Goal: Task Accomplishment & Management: Complete application form

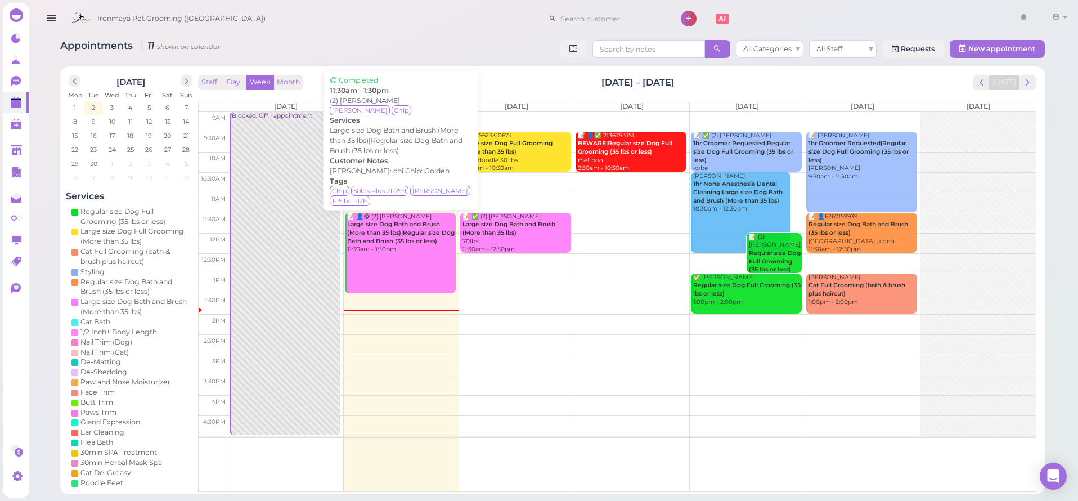
click at [402, 252] on link "📝 👤😋 (2) [PERSON_NAME] Large size Dog Bath and Brush (More than 35 lbs)|Regular…" at bounding box center [400, 253] width 111 height 80
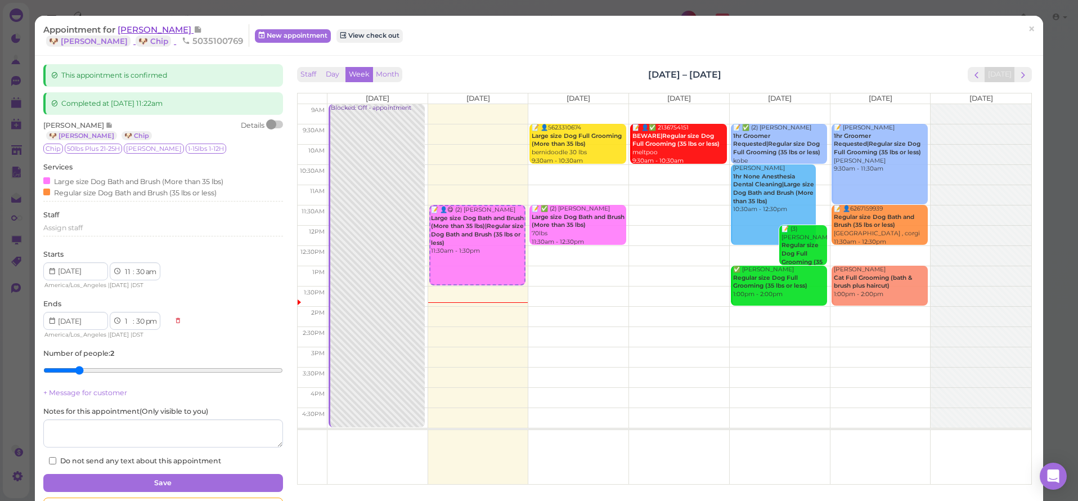
click at [144, 30] on span "[PERSON_NAME]" at bounding box center [156, 29] width 76 height 11
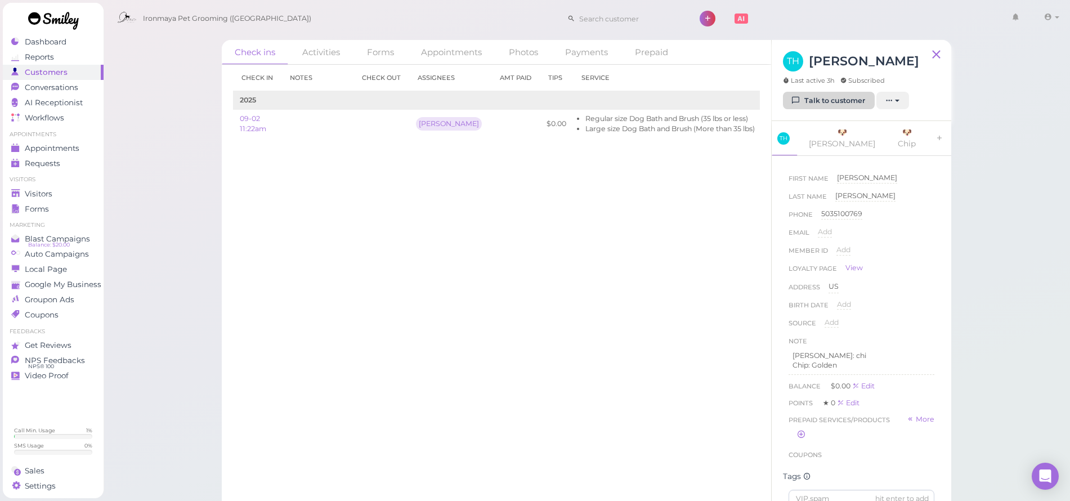
click at [828, 110] on div "TH [PERSON_NAME] Last active 3h Subscribed Talk to customer New appointment Add…" at bounding box center [860, 80] width 179 height 81
click at [825, 106] on link "Talk to customer" at bounding box center [829, 101] width 92 height 18
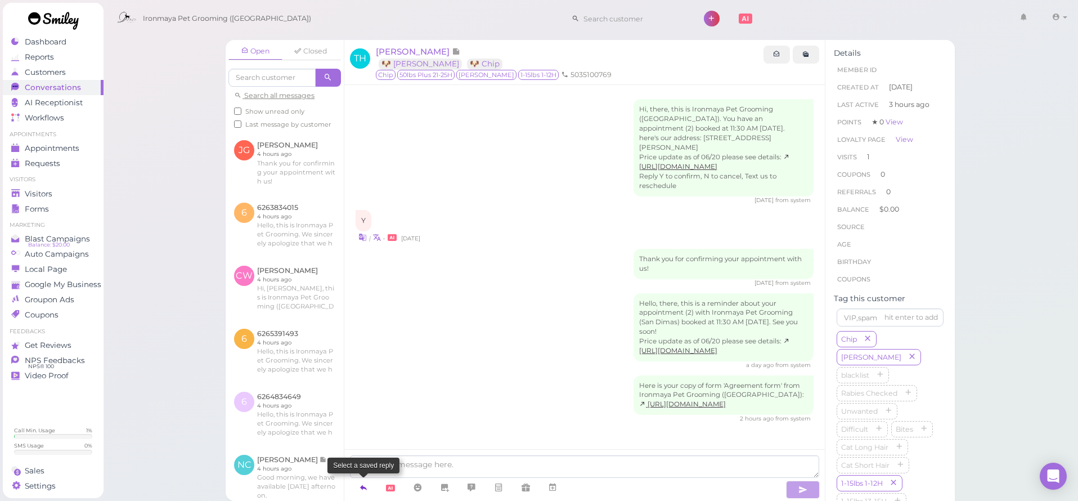
drag, startPoint x: 368, startPoint y: 487, endPoint x: 365, endPoint y: 478, distance: 9.4
click at [368, 487] on icon at bounding box center [363, 487] width 9 height 11
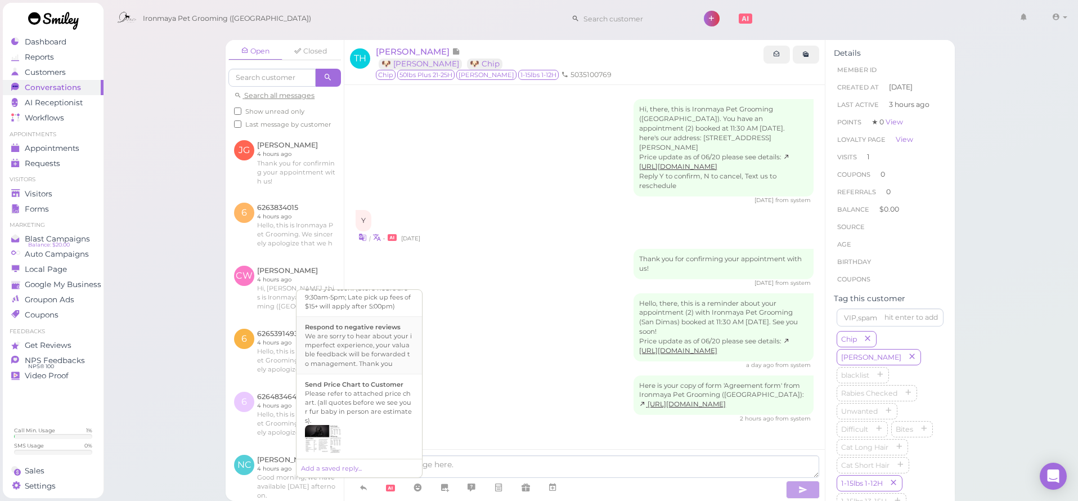
scroll to position [317, 0]
click at [383, 383] on div "Hi {{first_name}}, this is Ironmaya Pet Grooming. Your fur baby is/are ready fo…" at bounding box center [359, 356] width 109 height 54
type textarea "Hi {{first_name}}, this is Ironmaya Pet Grooming. Your fur baby is/are ready fo…"
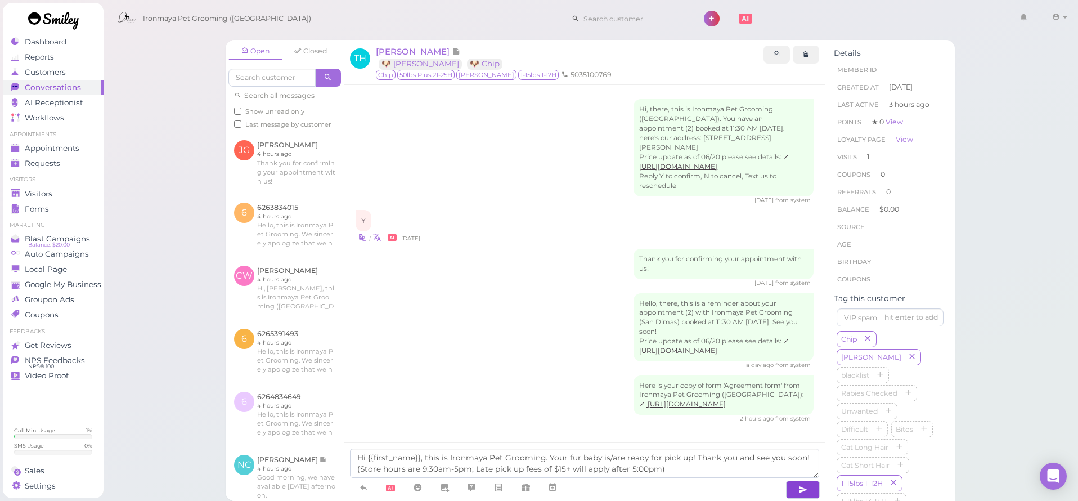
click at [805, 485] on icon "button" at bounding box center [802, 489] width 9 height 11
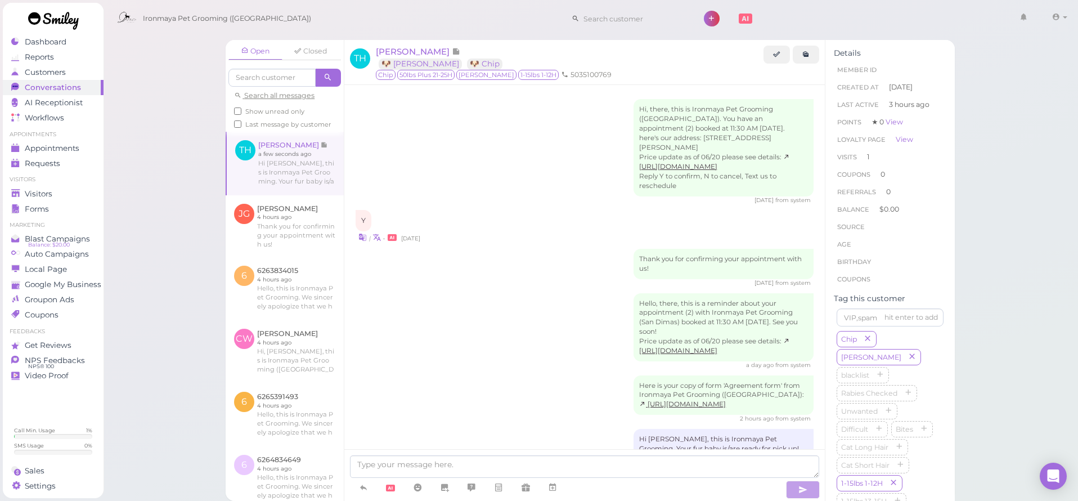
scroll to position [45, 0]
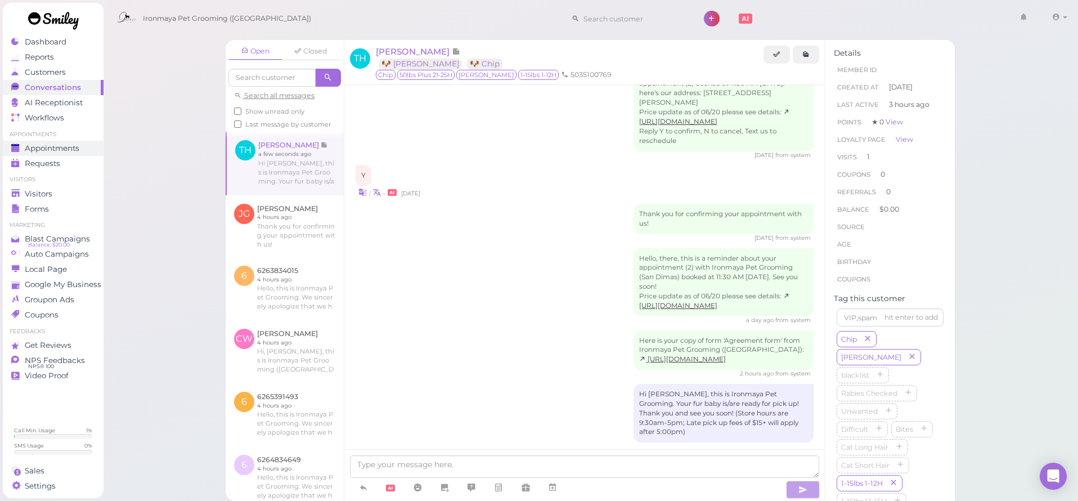
click at [50, 150] on span "Appointments" at bounding box center [52, 148] width 55 height 10
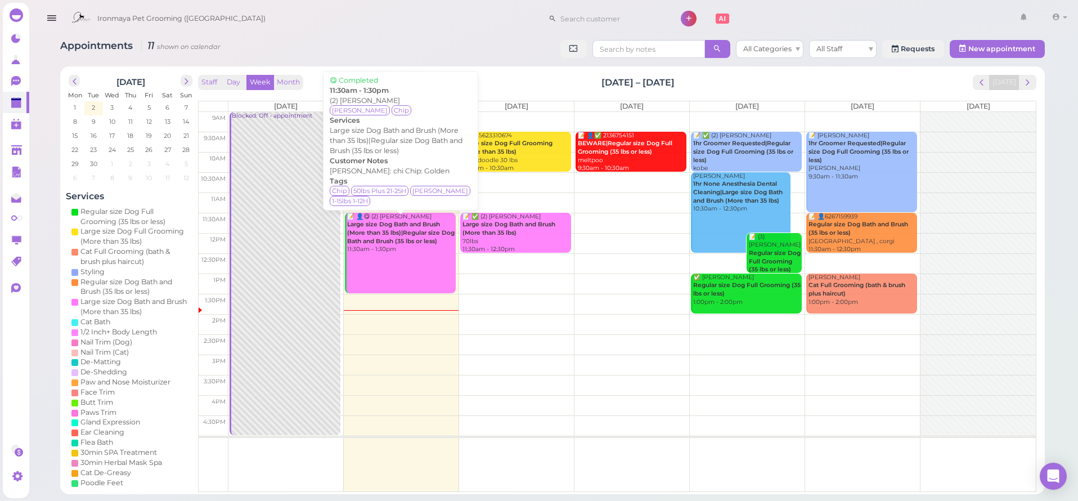
click at [392, 264] on link "📝 👤😋 (2) [PERSON_NAME] Large size Dog Bath and Brush (More than 35 lbs)|Regular…" at bounding box center [400, 253] width 111 height 80
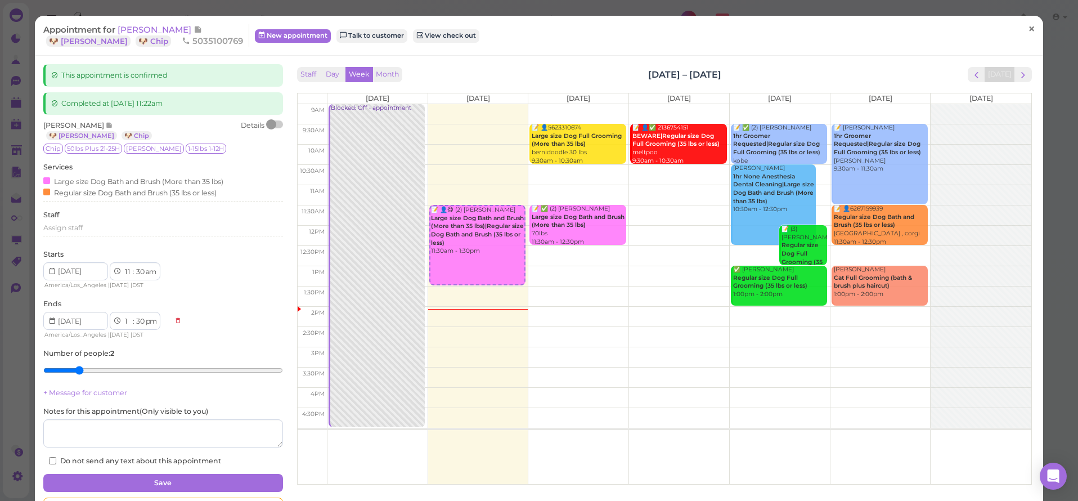
click at [1028, 28] on span "×" at bounding box center [1031, 29] width 7 height 16
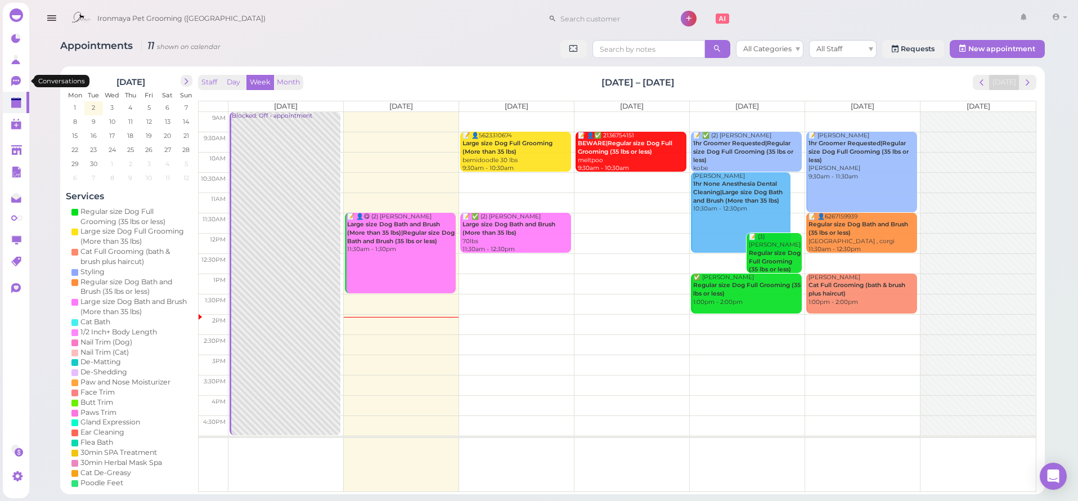
click at [26, 83] on link "0" at bounding box center [16, 80] width 26 height 21
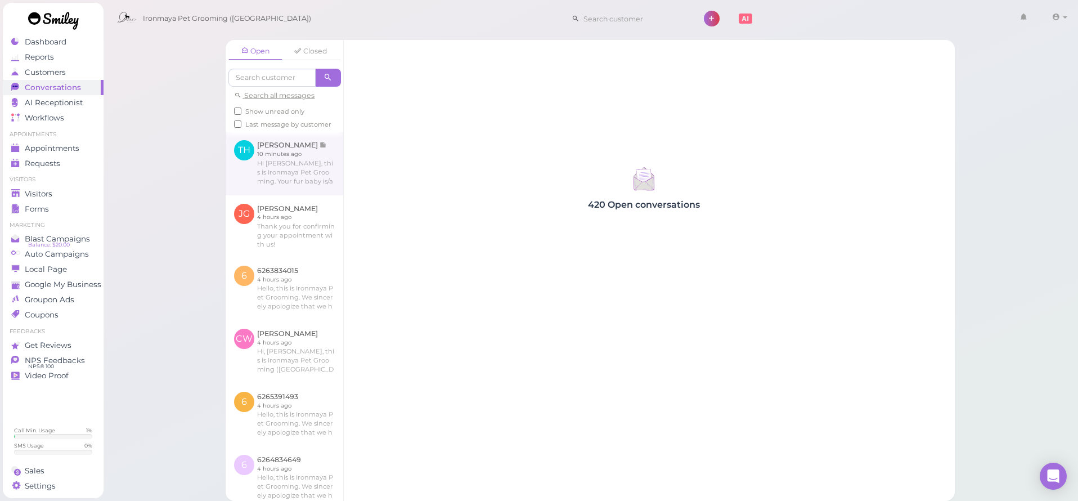
click at [302, 168] on link at bounding box center [285, 163] width 118 height 63
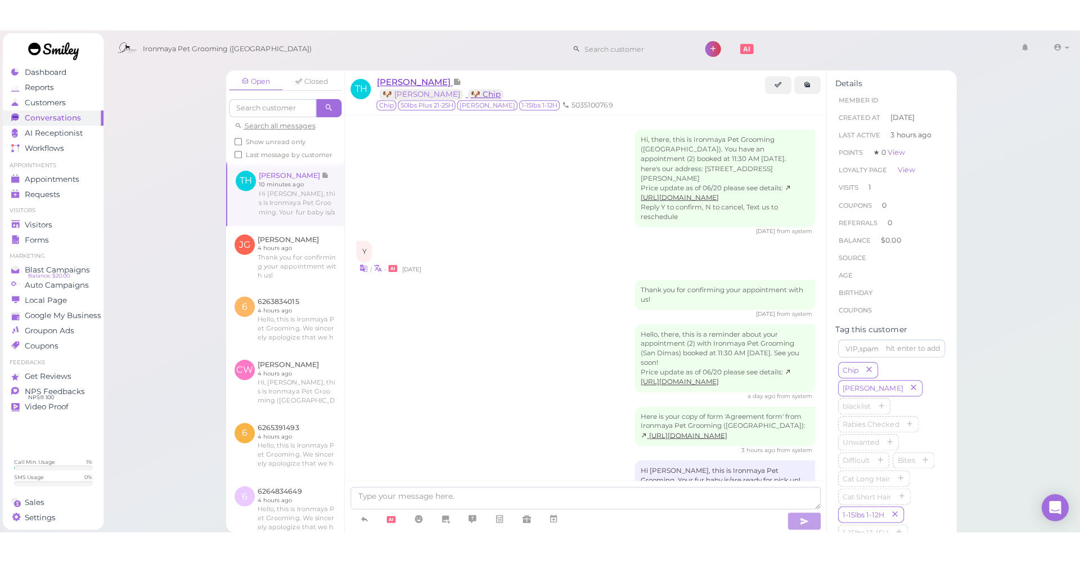
scroll to position [53, 0]
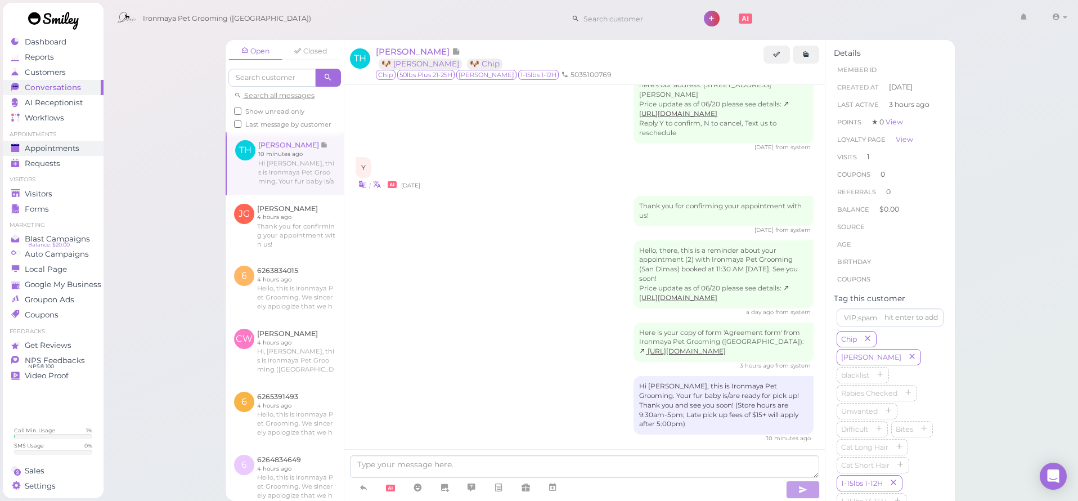
click at [74, 149] on span "Appointments" at bounding box center [52, 148] width 55 height 10
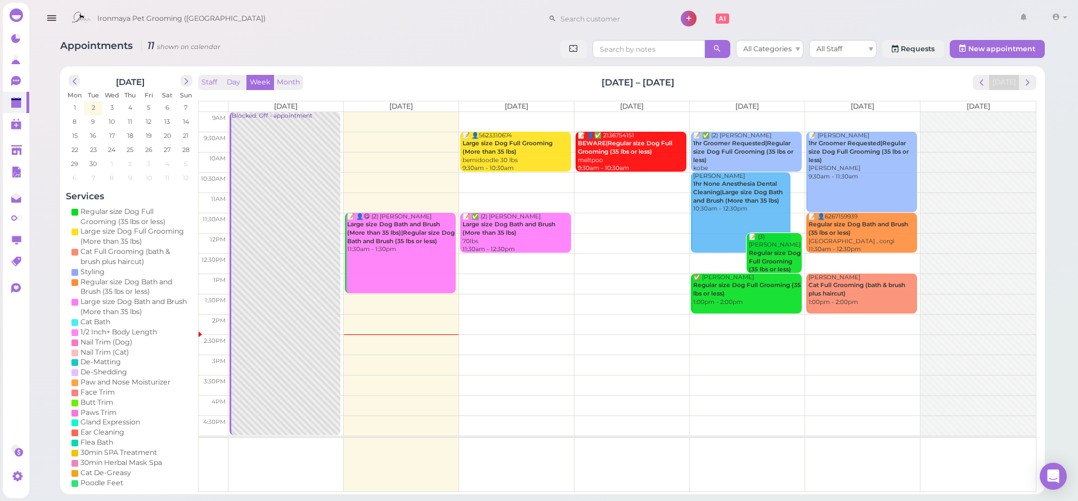
click at [363, 39] on div "Appointments 11 shown on calendar All Categories All Staff Requests New appoint…" at bounding box center [552, 263] width 1013 height 463
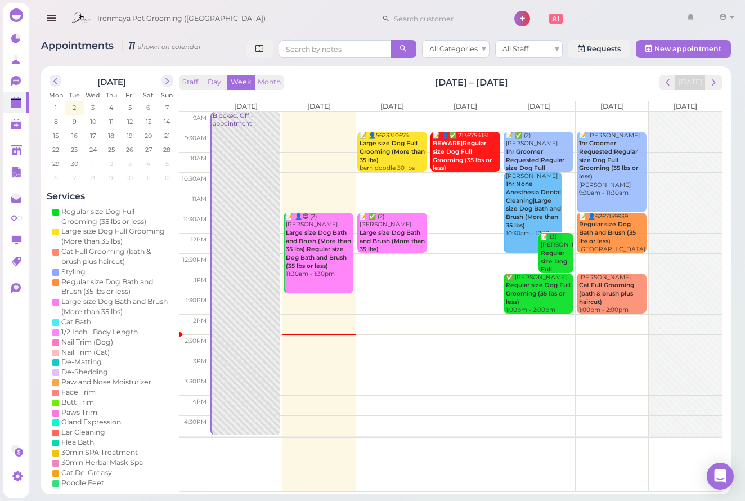
click at [401, 174] on td at bounding box center [465, 182] width 513 height 20
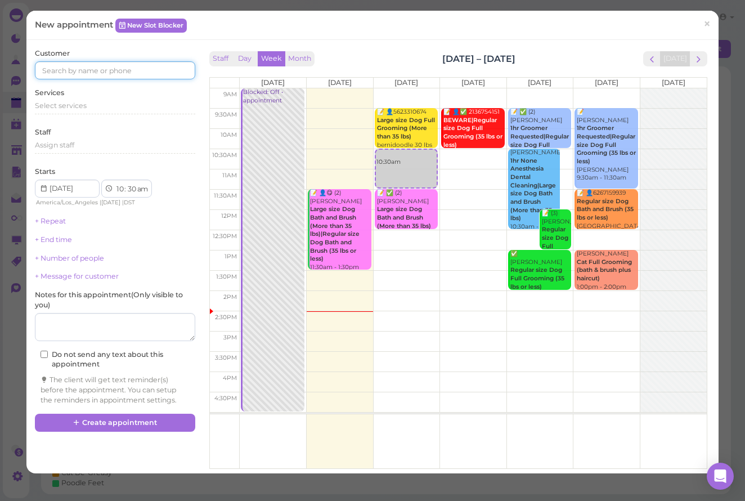
click at [175, 68] on input at bounding box center [115, 70] width 160 height 18
type input "9093780030"
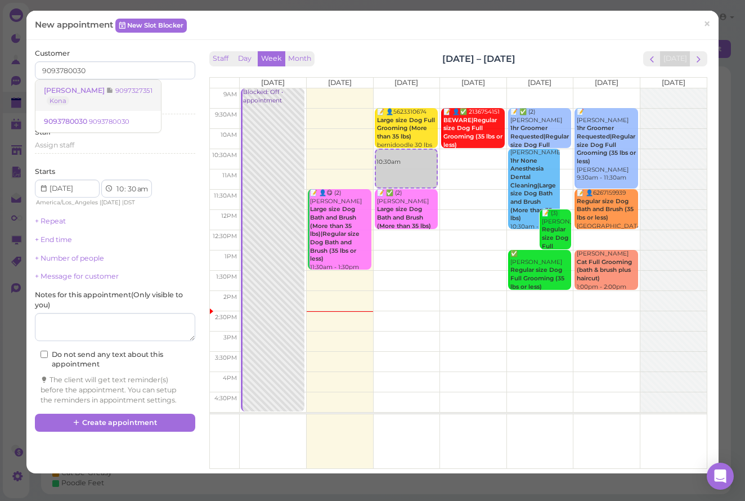
click at [129, 88] on small "9097327351" at bounding box center [133, 91] width 37 height 8
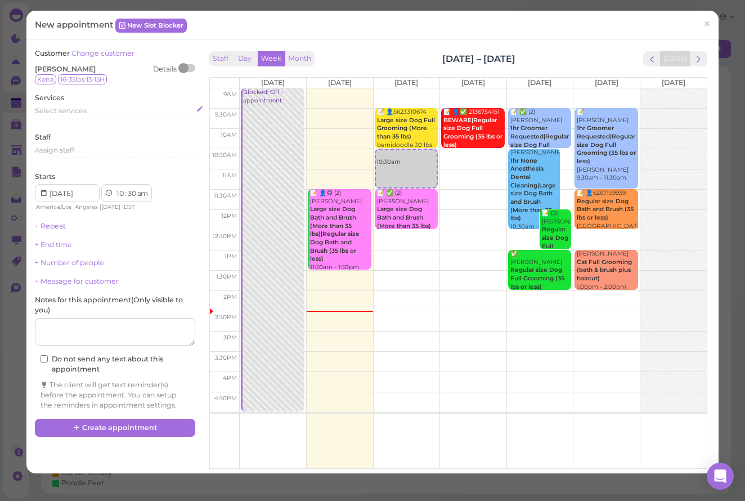
click at [107, 115] on div "Select services" at bounding box center [115, 113] width 160 height 14
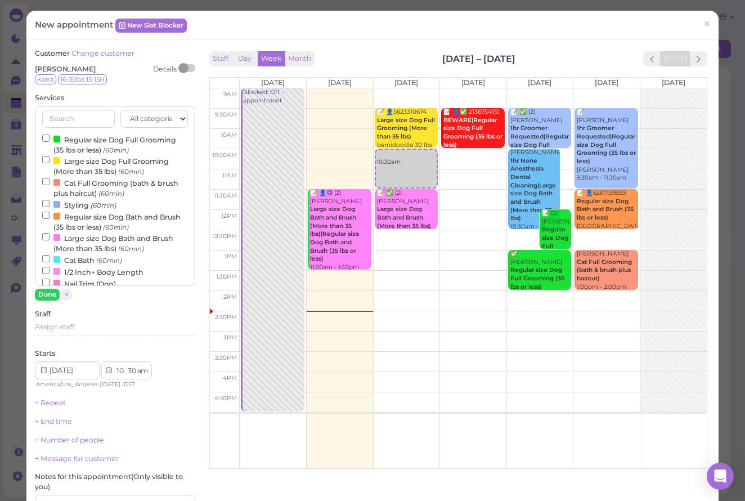
click at [102, 136] on label "Regular size Dog Full Grooming (35 lbs or less) (60min)" at bounding box center [115, 144] width 146 height 22
click at [50, 136] on input "Regular size Dog Full Grooming (35 lbs or less) (60min)" at bounding box center [45, 137] width 7 height 7
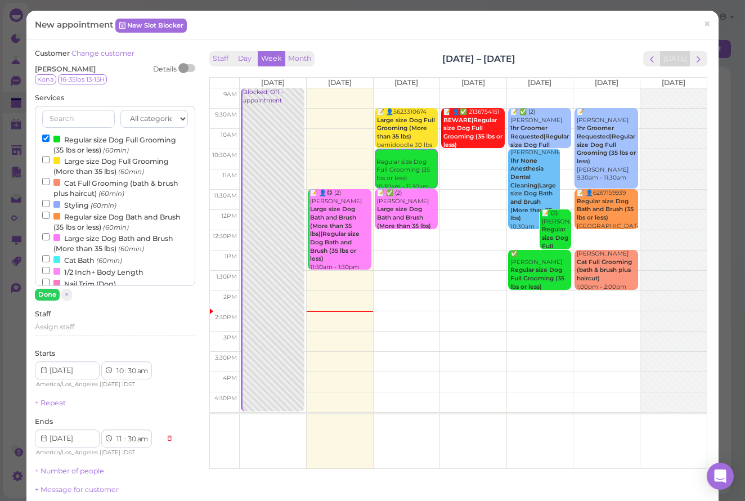
click at [102, 138] on label "Regular size Dog Full Grooming (35 lbs or less) (60min)" at bounding box center [115, 144] width 146 height 22
click at [50, 138] on input "Regular size Dog Full Grooming (35 lbs or less) (60min)" at bounding box center [45, 137] width 7 height 7
click at [77, 123] on input "text" at bounding box center [78, 119] width 72 height 18
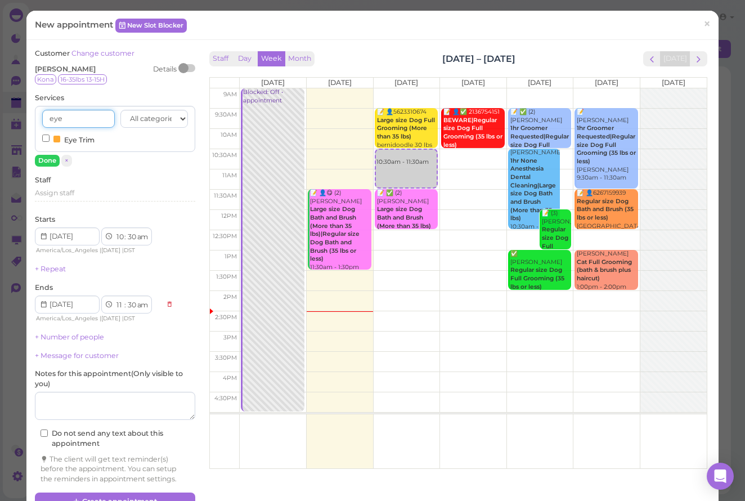
type input "eye"
click at [64, 141] on label "Eye Trim" at bounding box center [68, 139] width 52 height 12
click at [50, 141] on input "Eye Trim" at bounding box center [45, 137] width 7 height 7
click at [50, 162] on button "Done" at bounding box center [47, 161] width 25 height 12
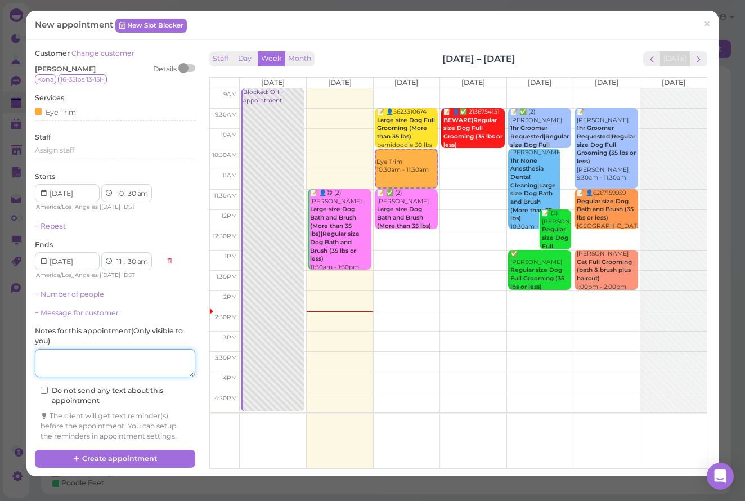
drag, startPoint x: 108, startPoint y: 346, endPoint x: 105, endPoint y: 355, distance: 9.4
click at [107, 349] on textarea at bounding box center [115, 363] width 160 height 28
type textarea "no charge, came in last week"
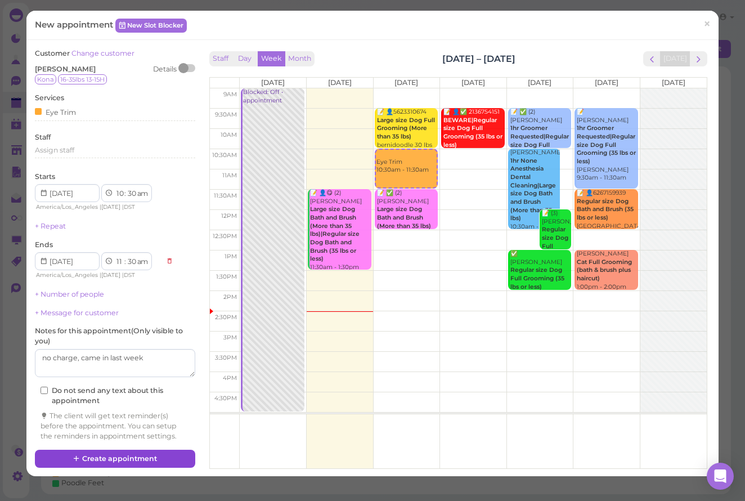
click at [121, 453] on button "Create appointment" at bounding box center [115, 459] width 160 height 18
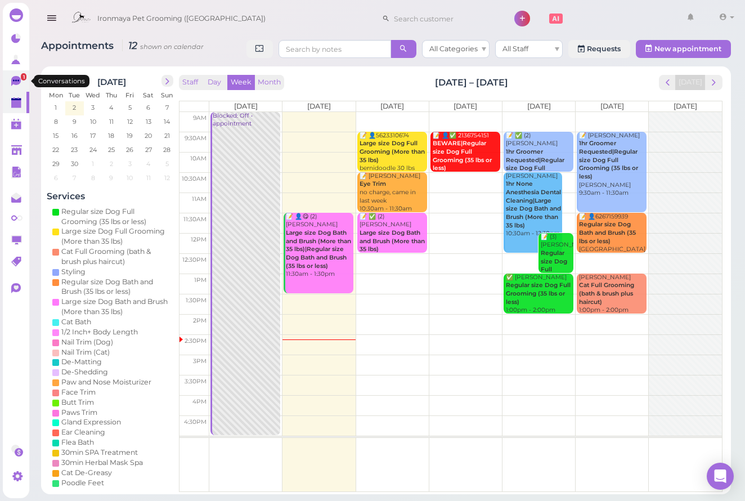
click at [15, 78] on icon at bounding box center [16, 81] width 10 height 10
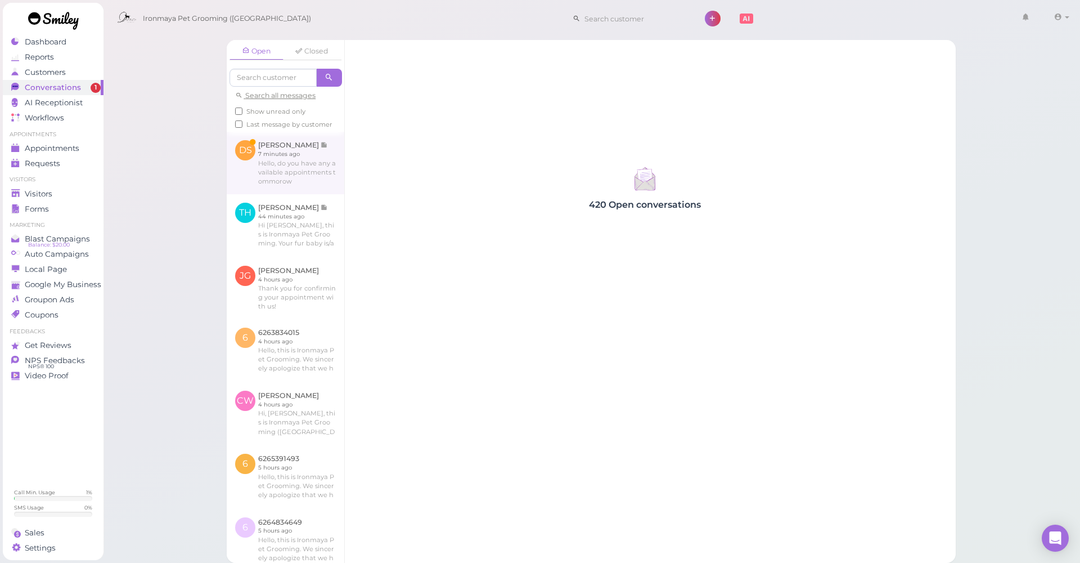
click at [305, 176] on link at bounding box center [286, 163] width 118 height 62
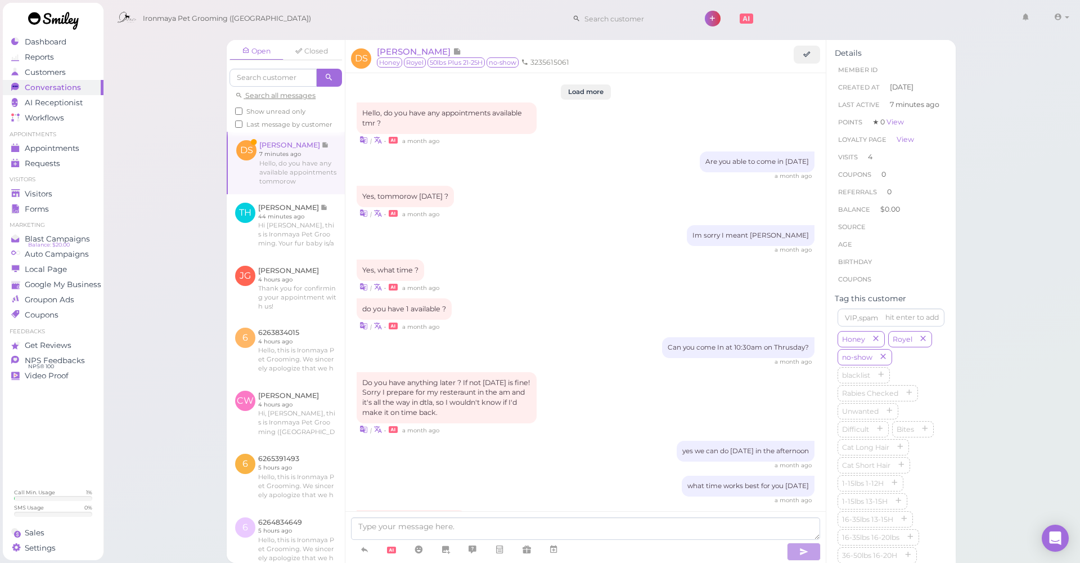
scroll to position [1254, 0]
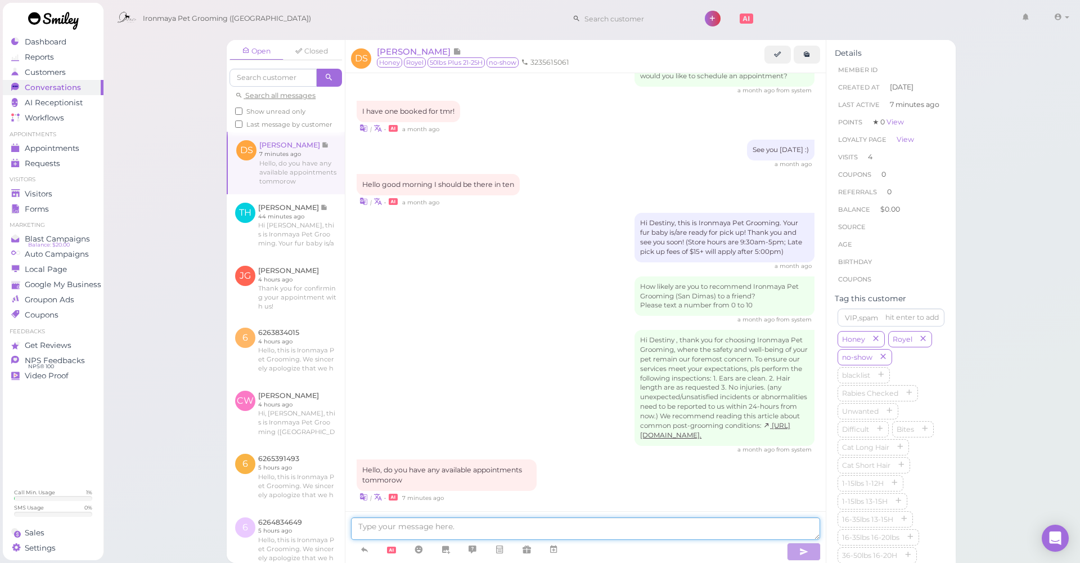
click at [489, 500] on textarea at bounding box center [585, 528] width 469 height 23
type textarea "yes can you come in at 1pm?"
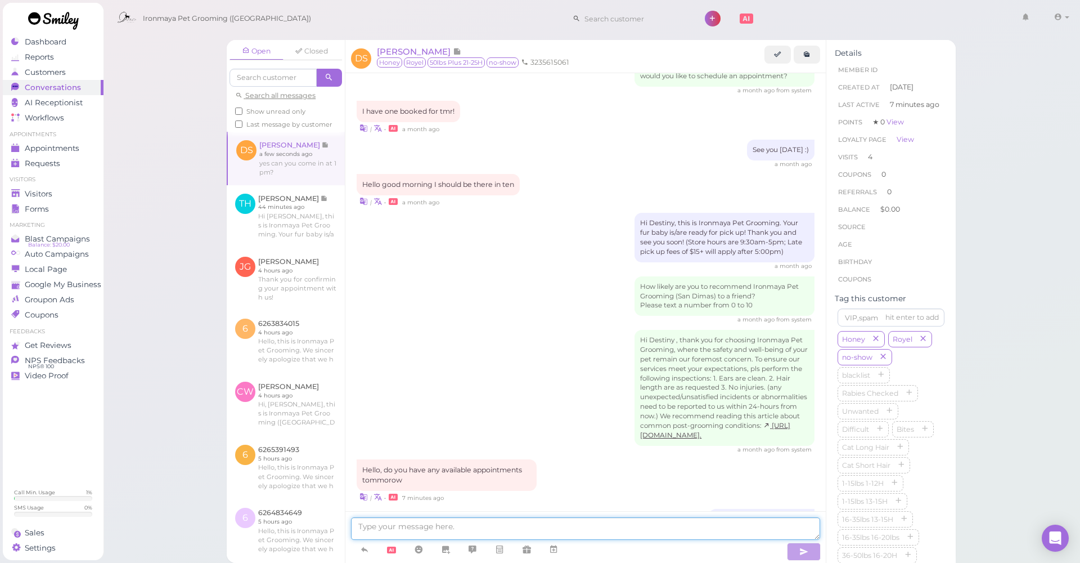
scroll to position [1280, 0]
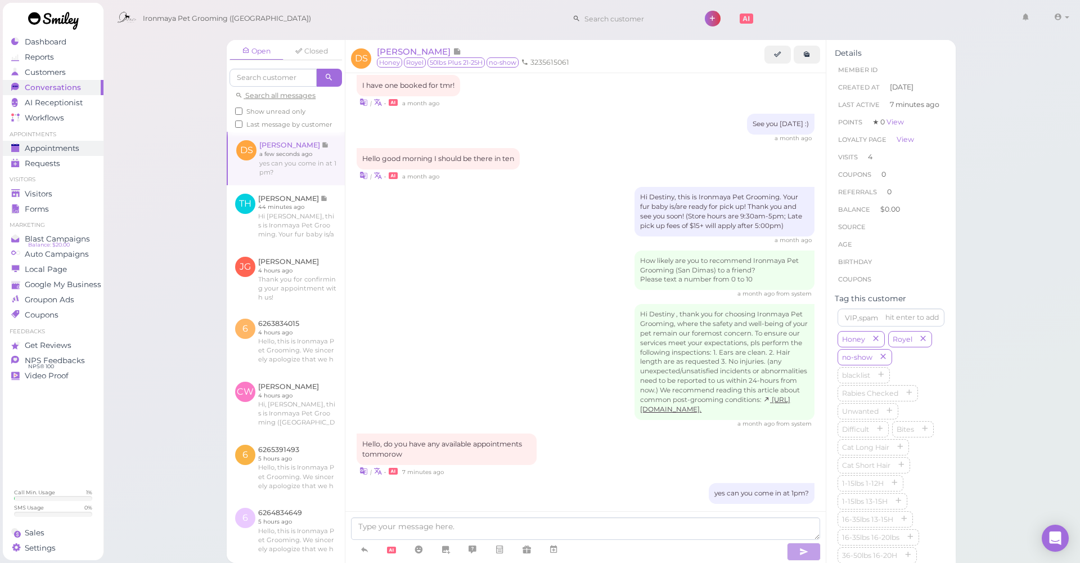
click at [34, 152] on span "Appointments" at bounding box center [52, 148] width 55 height 10
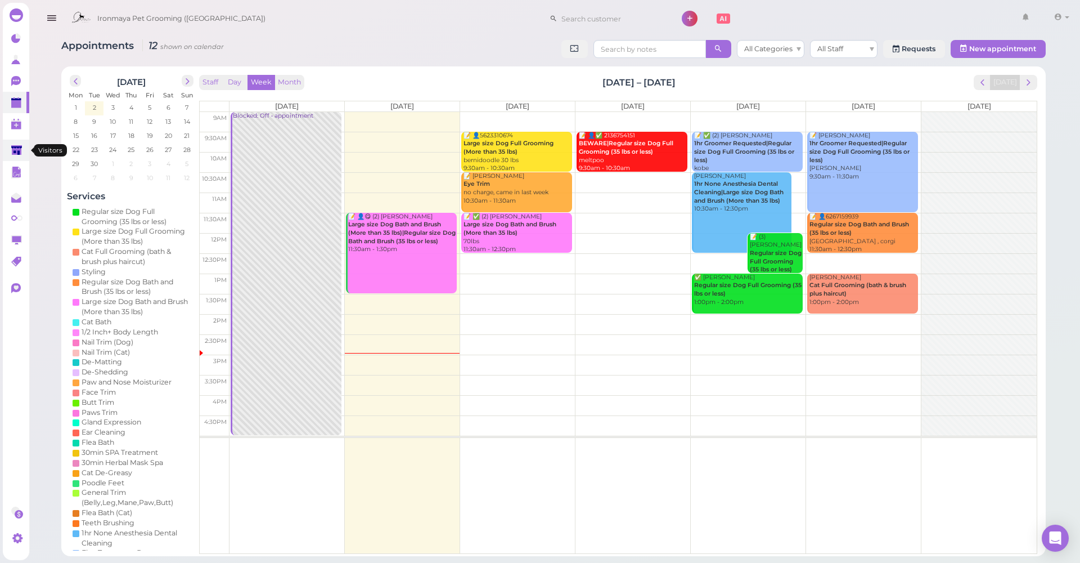
click at [12, 159] on link at bounding box center [16, 150] width 26 height 21
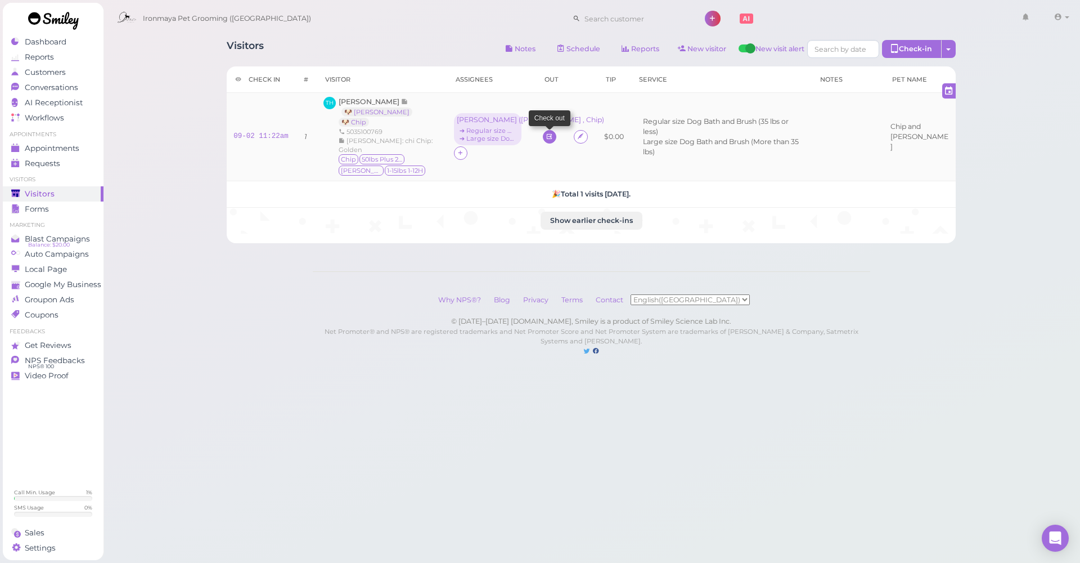
click at [543, 131] on link at bounding box center [550, 137] width 14 height 14
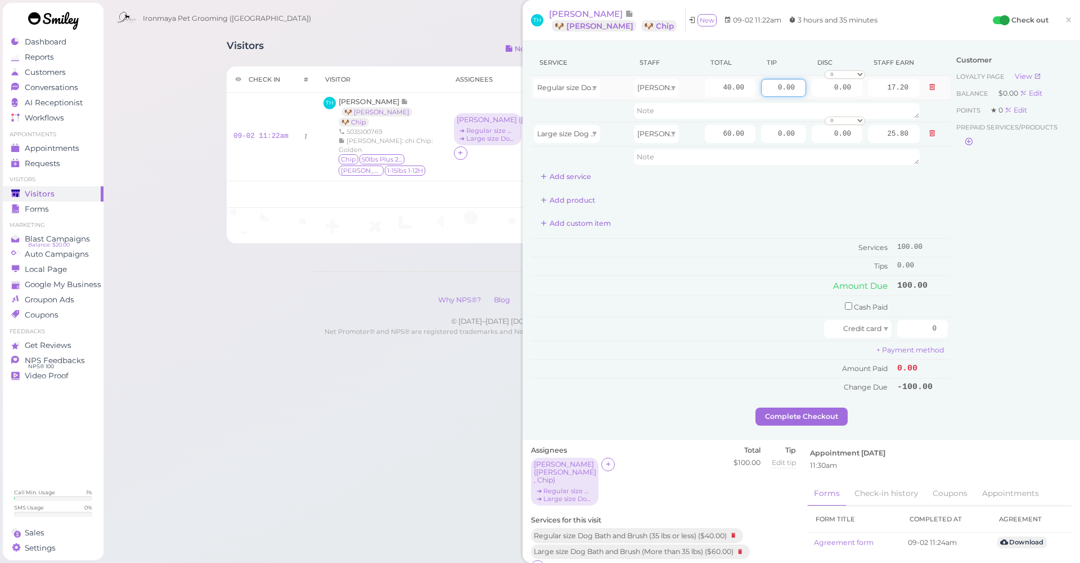
click at [761, 87] on input "0.00" at bounding box center [783, 88] width 45 height 18
click at [715, 87] on input "40.00" at bounding box center [730, 88] width 51 height 18
click at [714, 88] on input "40.00" at bounding box center [730, 88] width 51 height 18
type input "45"
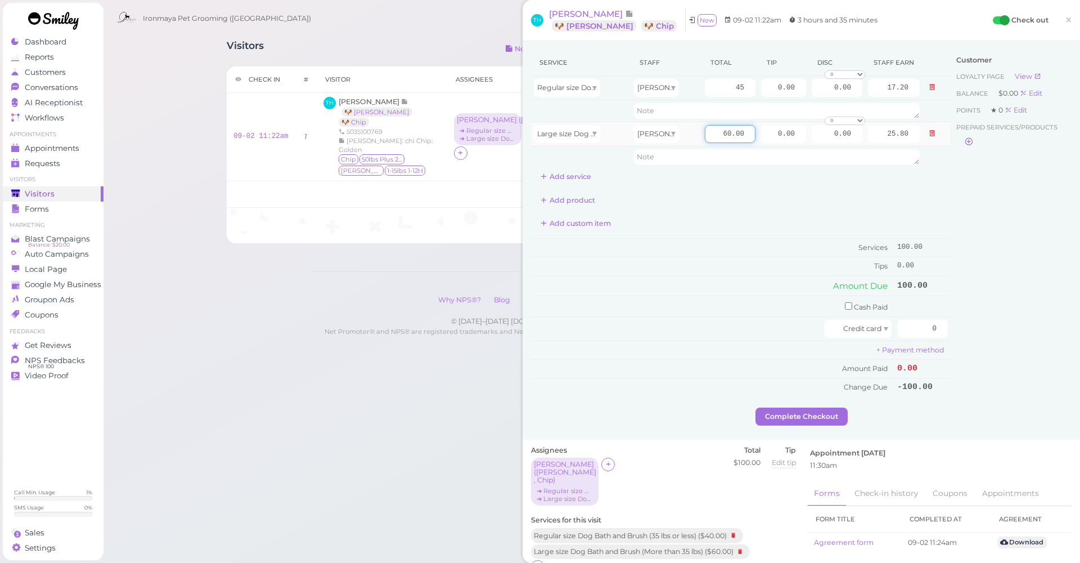
type input "19.35"
click at [713, 133] on input "60.00" at bounding box center [730, 134] width 51 height 18
click at [712, 134] on input "60.00" at bounding box center [730, 134] width 51 height 18
type input "115"
type input "49.45"
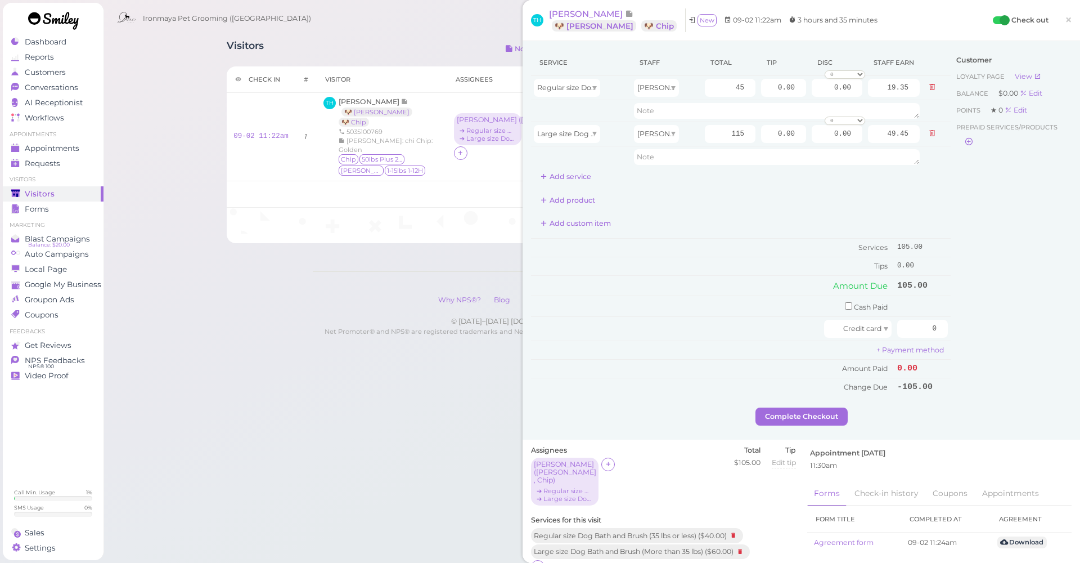
click at [918, 201] on div "Add product" at bounding box center [741, 200] width 420 height 18
click at [764, 88] on input "0.00" at bounding box center [783, 88] width 45 height 18
click at [763, 88] on input "0.00" at bounding box center [783, 88] width 45 height 18
type input "4.5"
click at [768, 137] on input "0.00" at bounding box center [783, 134] width 45 height 18
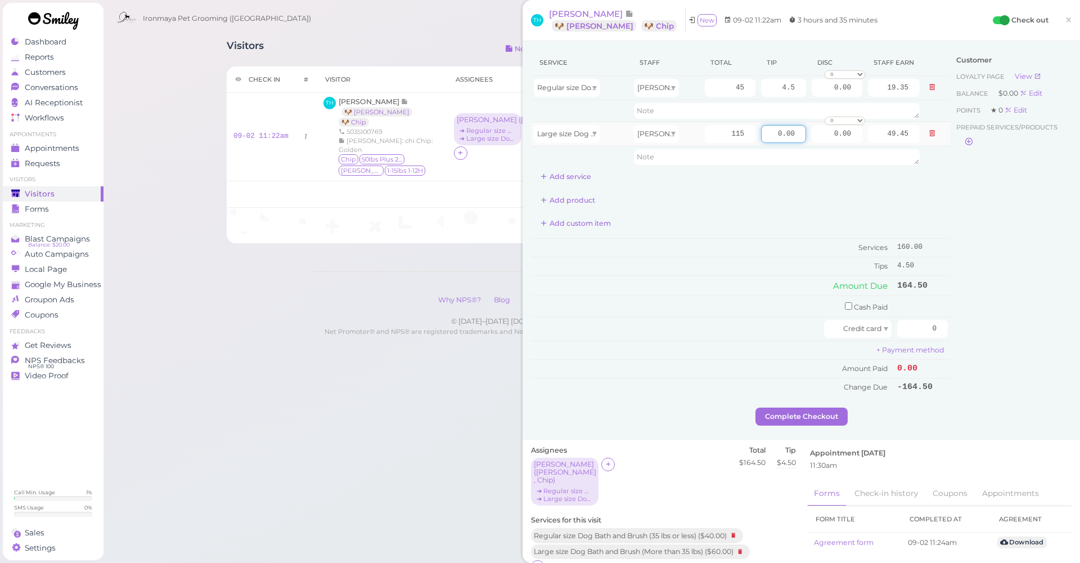
click at [768, 138] on input "0.00" at bounding box center [783, 134] width 45 height 18
type input "11.50"
click at [981, 252] on div "Customer Loyalty page View Balance $0.00 Edit Points ★ 0 Edit Prepaid services/…" at bounding box center [1011, 229] width 121 height 358
click at [905, 326] on input "0" at bounding box center [922, 329] width 51 height 18
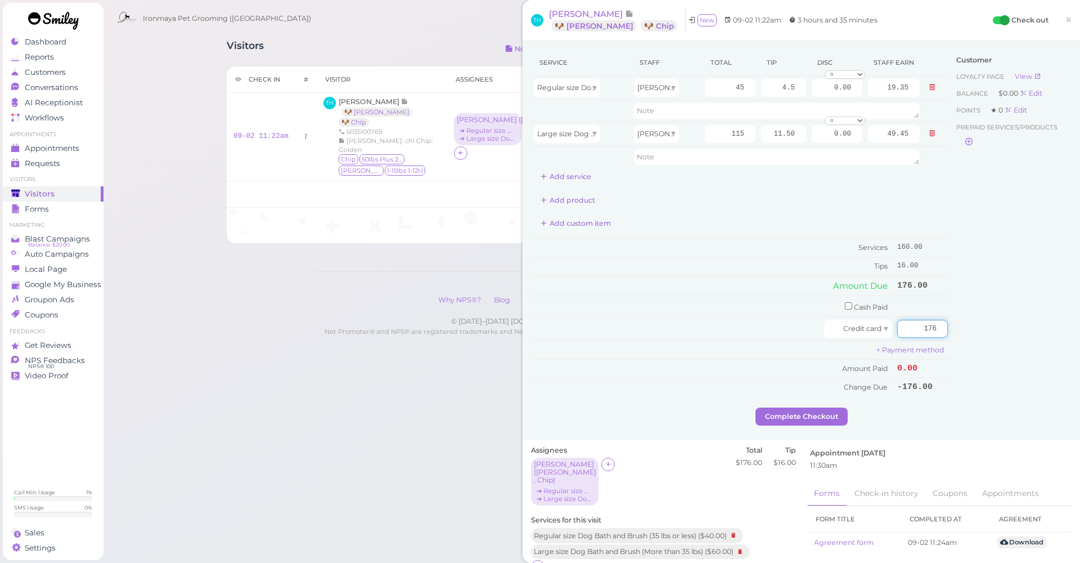
type input "176"
drag, startPoint x: 951, startPoint y: 349, endPoint x: 906, endPoint y: 359, distance: 45.5
click at [951, 349] on div "Customer Loyalty page View Balance $0.00 Edit Points ★ 0 Edit Prepaid services/…" at bounding box center [1011, 229] width 121 height 358
click at [832, 407] on button "Complete Checkout" at bounding box center [802, 416] width 92 height 18
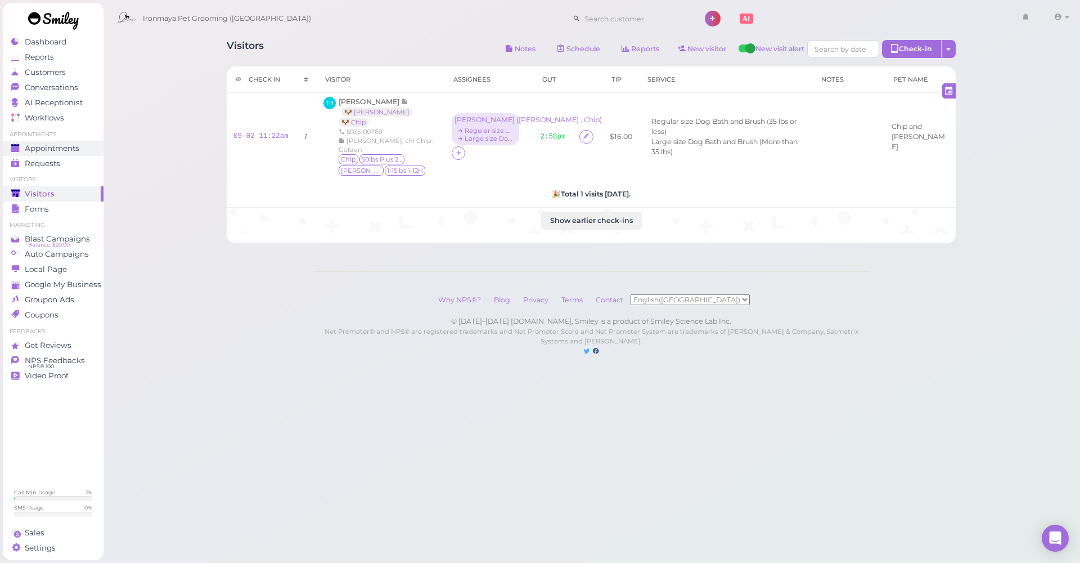
click at [66, 153] on link "Appointments" at bounding box center [53, 148] width 101 height 15
